Goal: Task Accomplishment & Management: Manage account settings

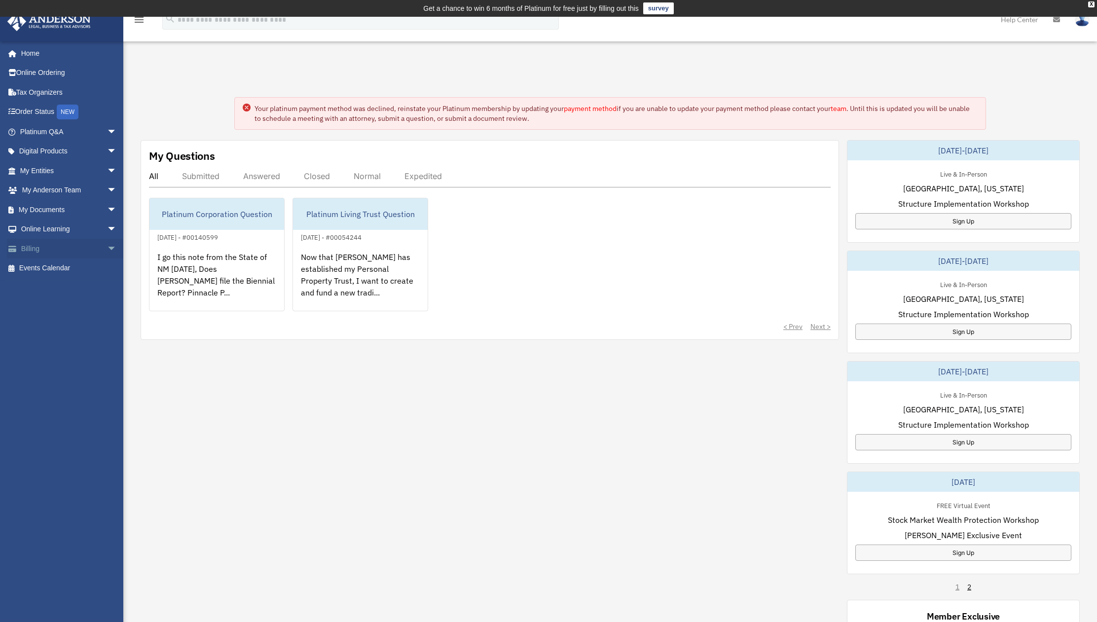
click at [44, 248] on link "Billing arrow_drop_down" at bounding box center [69, 249] width 125 height 20
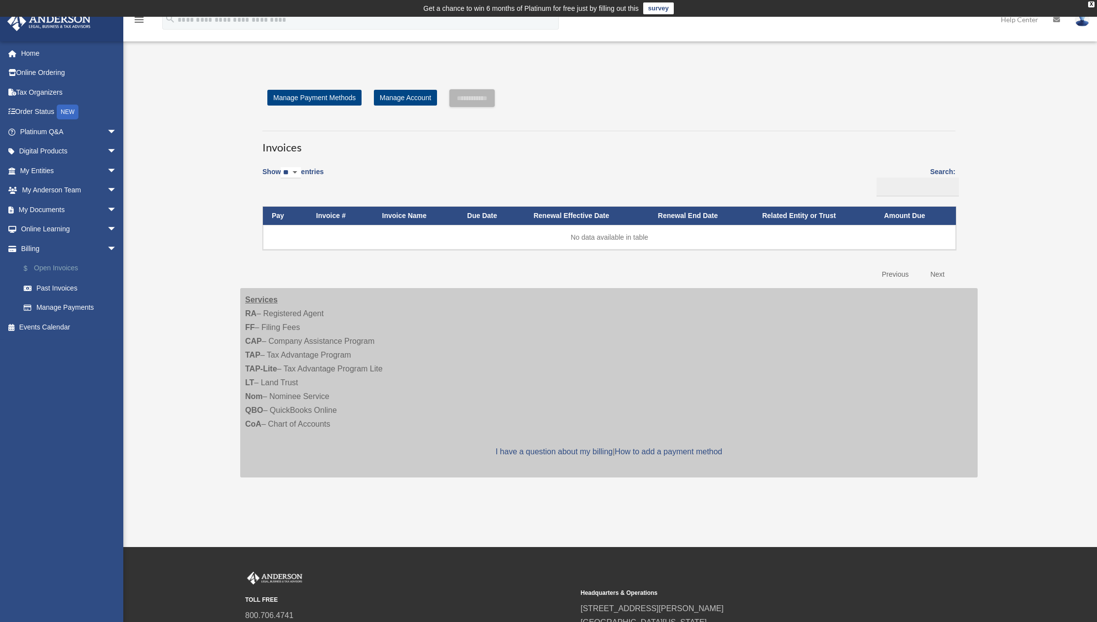
click at [79, 270] on link "$ Open Invoices" at bounding box center [73, 269] width 118 height 20
click at [68, 288] on link "Past Invoices" at bounding box center [73, 288] width 118 height 20
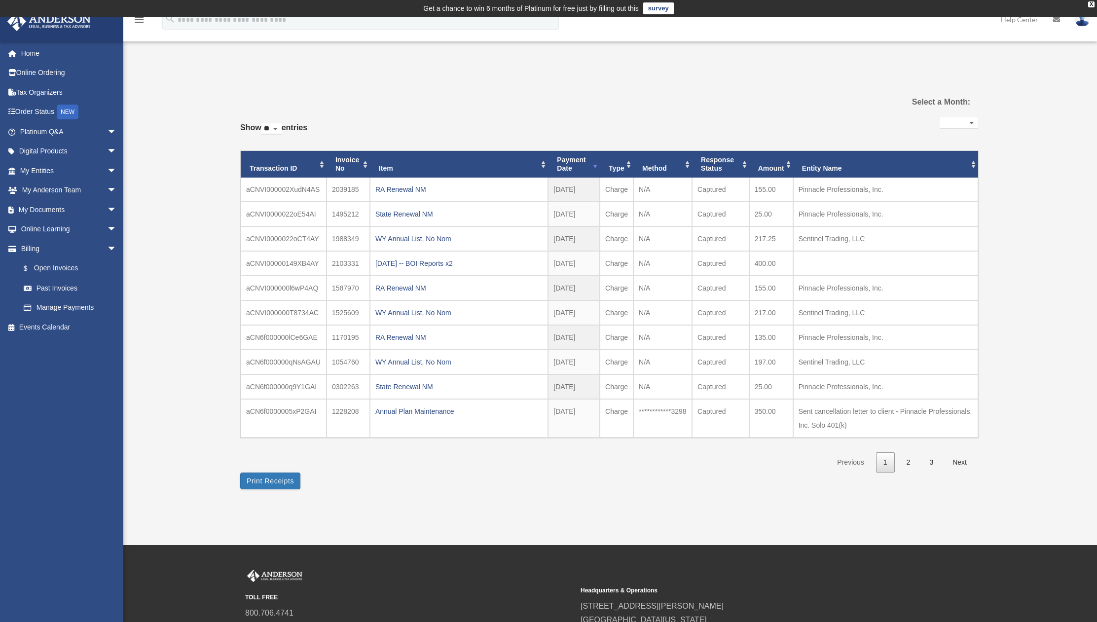
select select
click at [74, 290] on link "Past Invoices" at bounding box center [73, 288] width 118 height 20
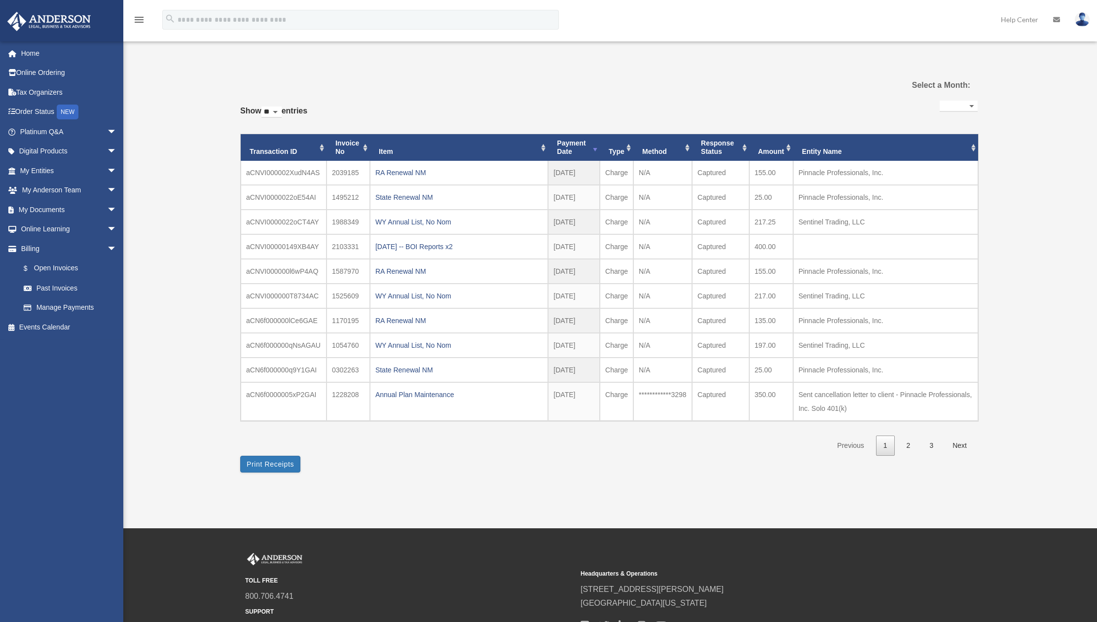
select select
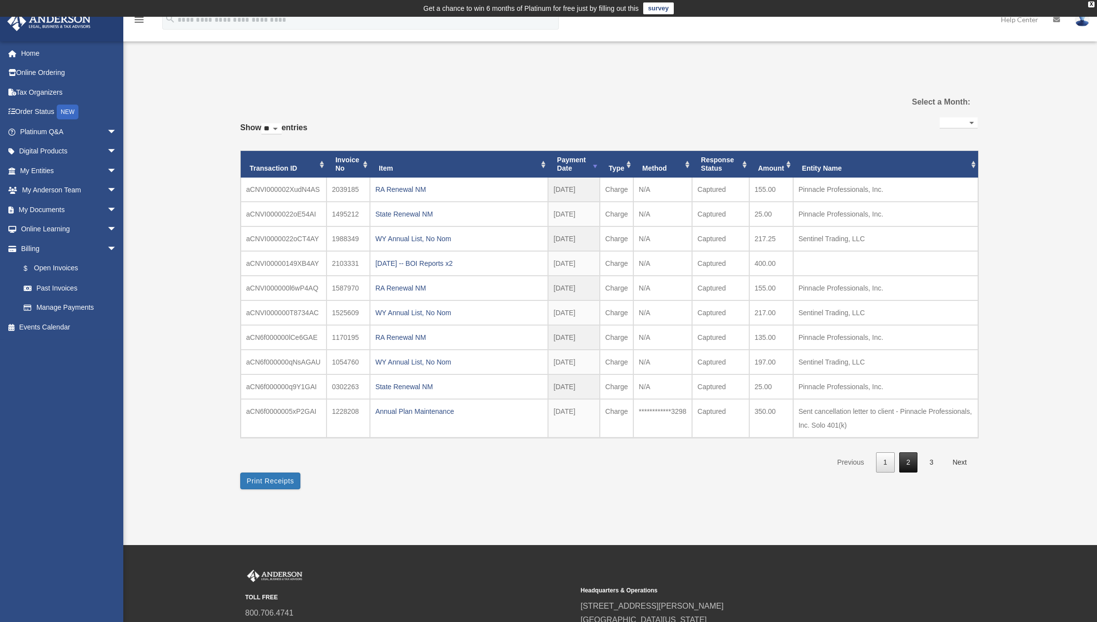
click at [905, 461] on link "2" at bounding box center [908, 462] width 19 height 20
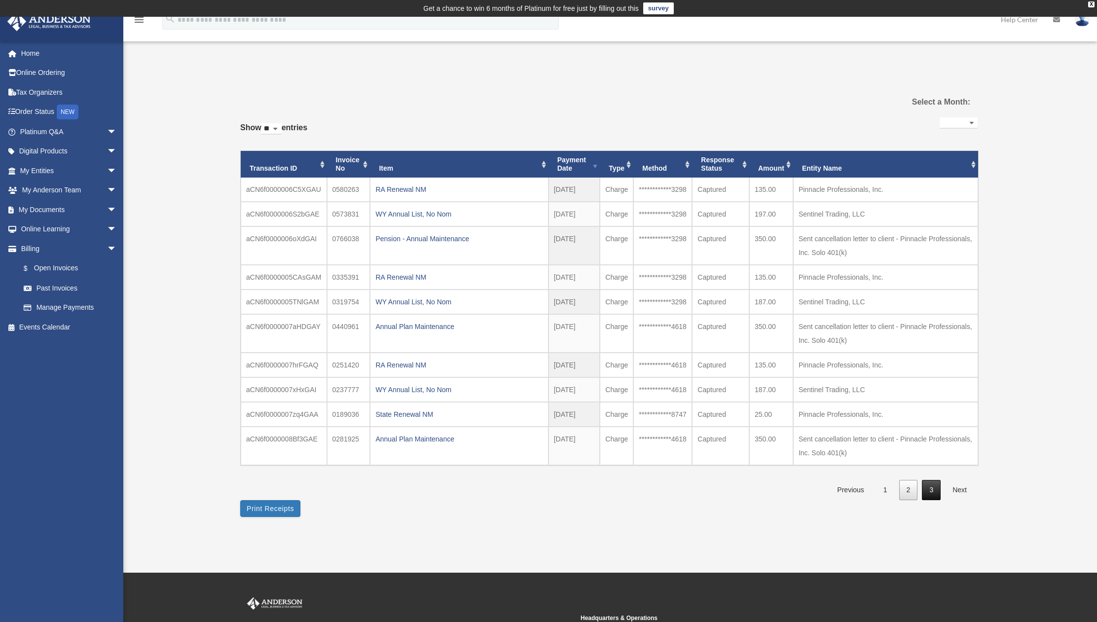
click at [928, 490] on link "3" at bounding box center [931, 490] width 19 height 20
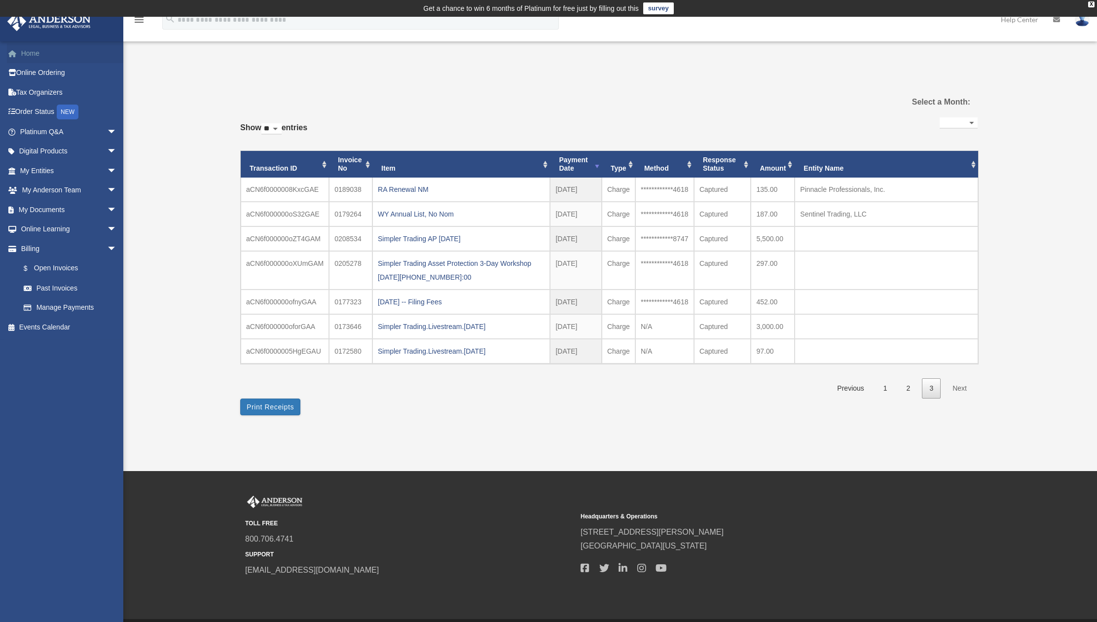
click at [37, 48] on link "Home" at bounding box center [69, 53] width 125 height 20
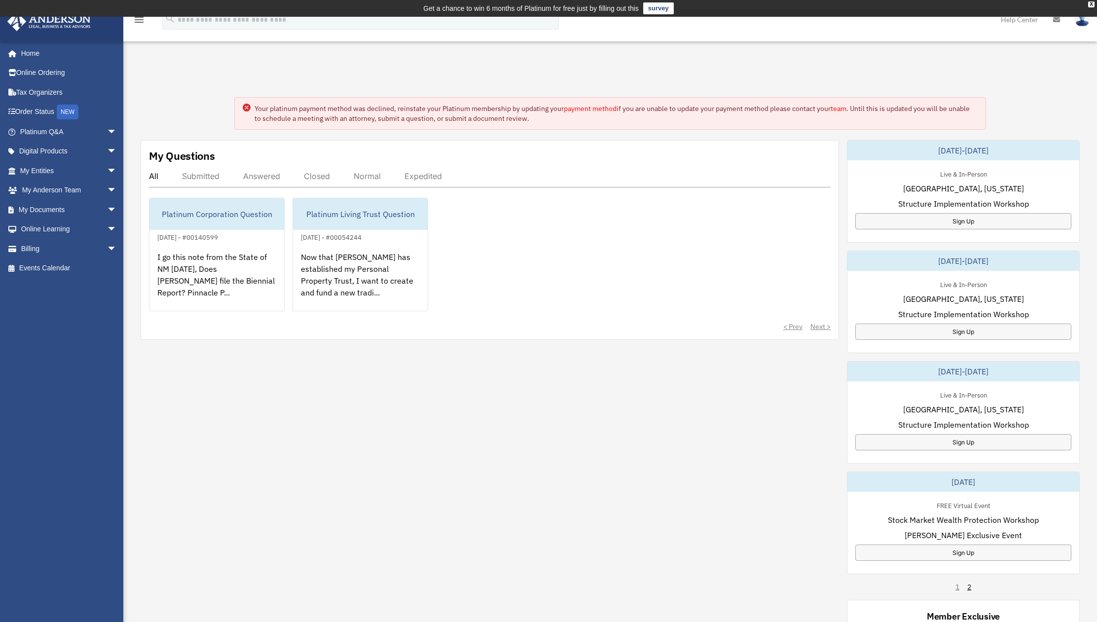
click at [580, 108] on link "payment method" at bounding box center [590, 108] width 53 height 9
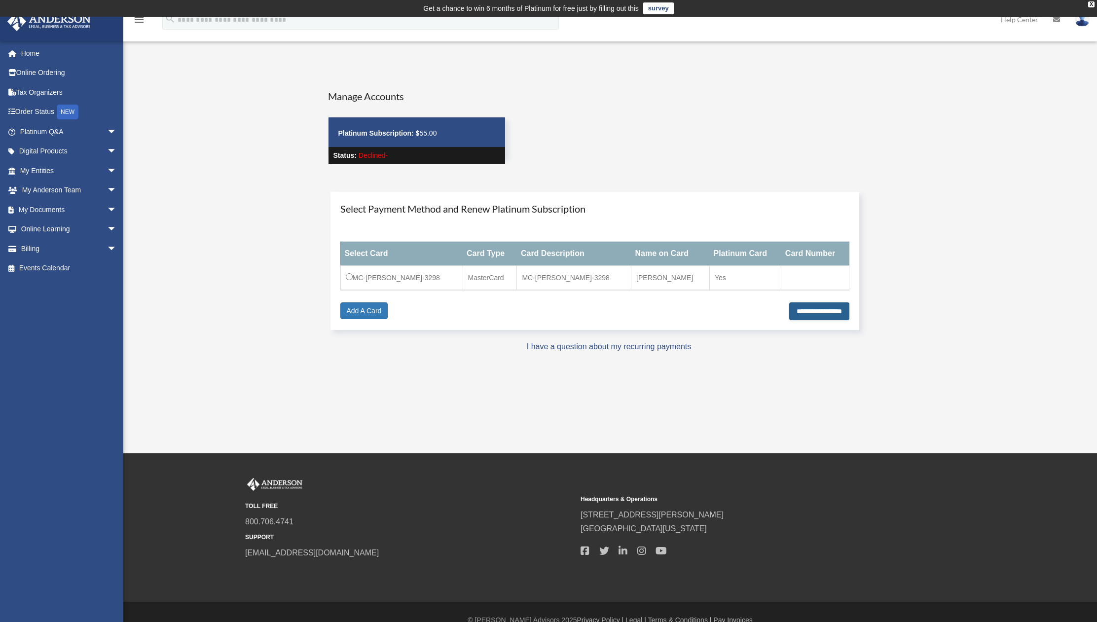
click at [804, 313] on input "**********" at bounding box center [819, 311] width 60 height 18
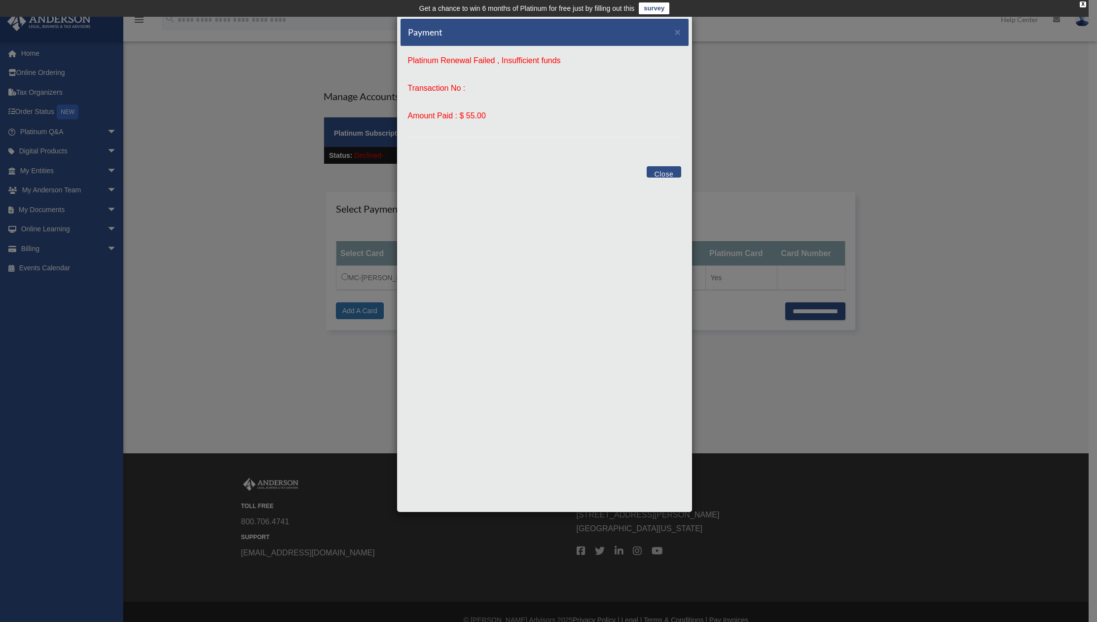
click at [663, 173] on button "Close" at bounding box center [664, 171] width 34 height 11
